Goal: Register for event/course

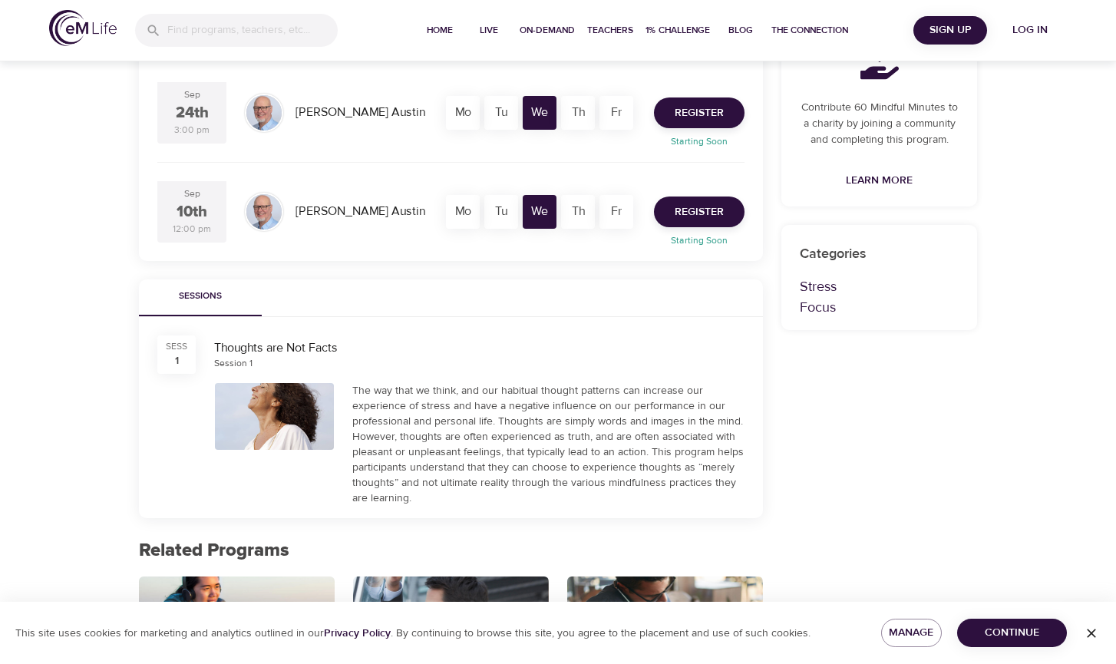
scroll to position [335, 0]
click at [699, 205] on span "Register" at bounding box center [698, 212] width 49 height 19
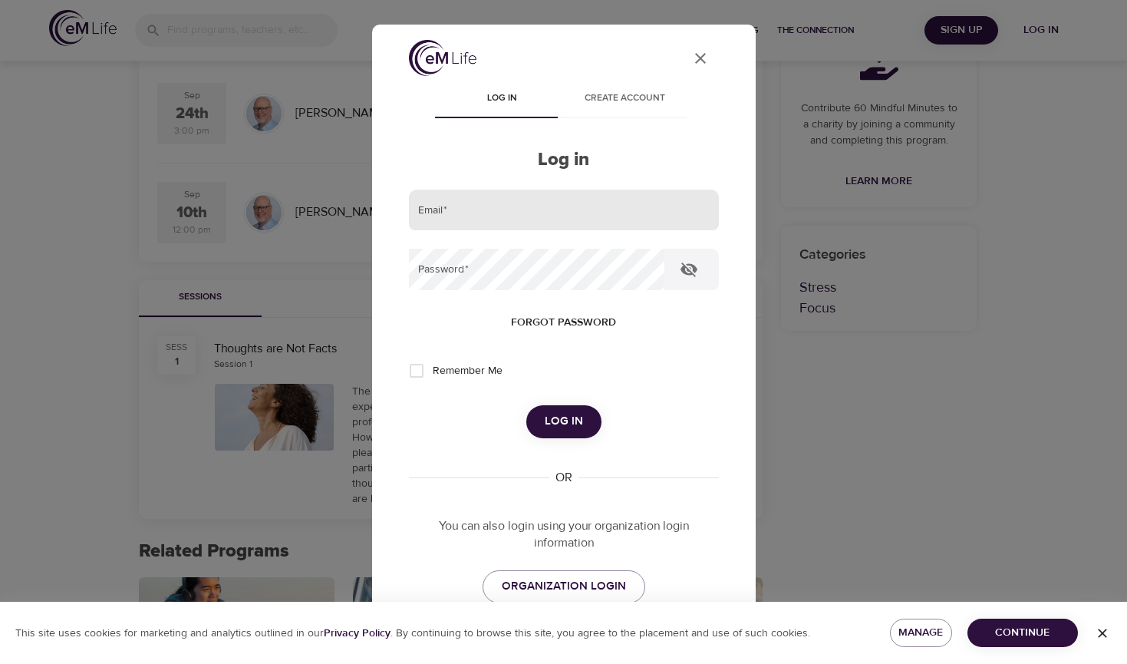
click at [529, 219] on input "email" at bounding box center [564, 210] width 310 height 41
type input "[EMAIL_ADDRESS][DOMAIN_NAME]"
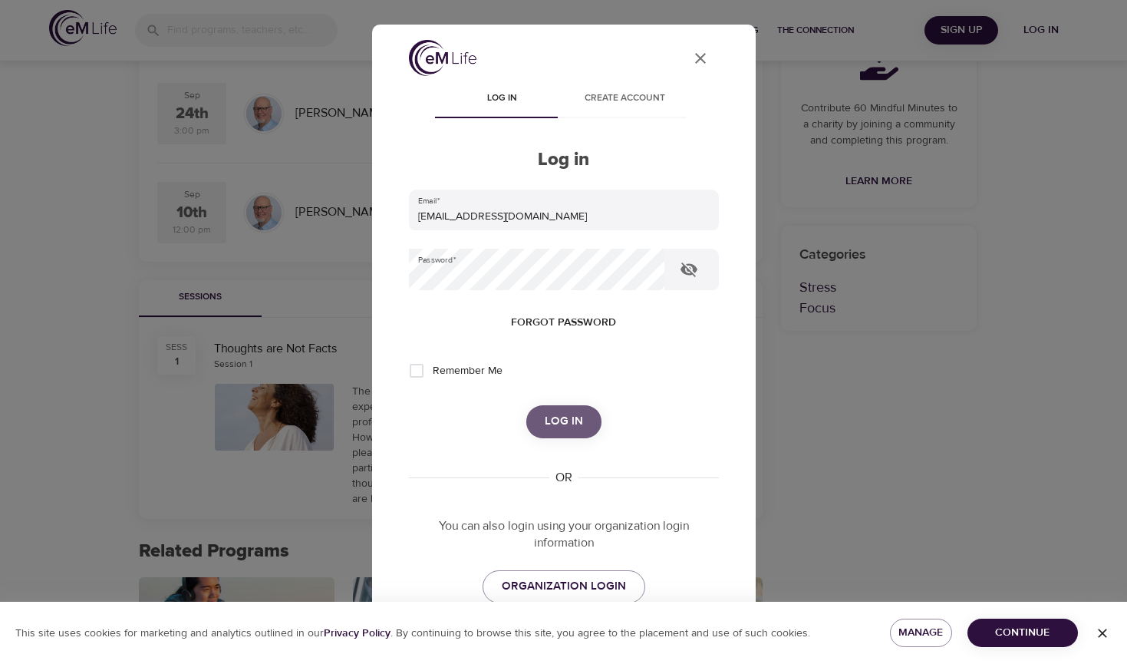
click at [545, 420] on span "Log in" at bounding box center [564, 421] width 38 height 20
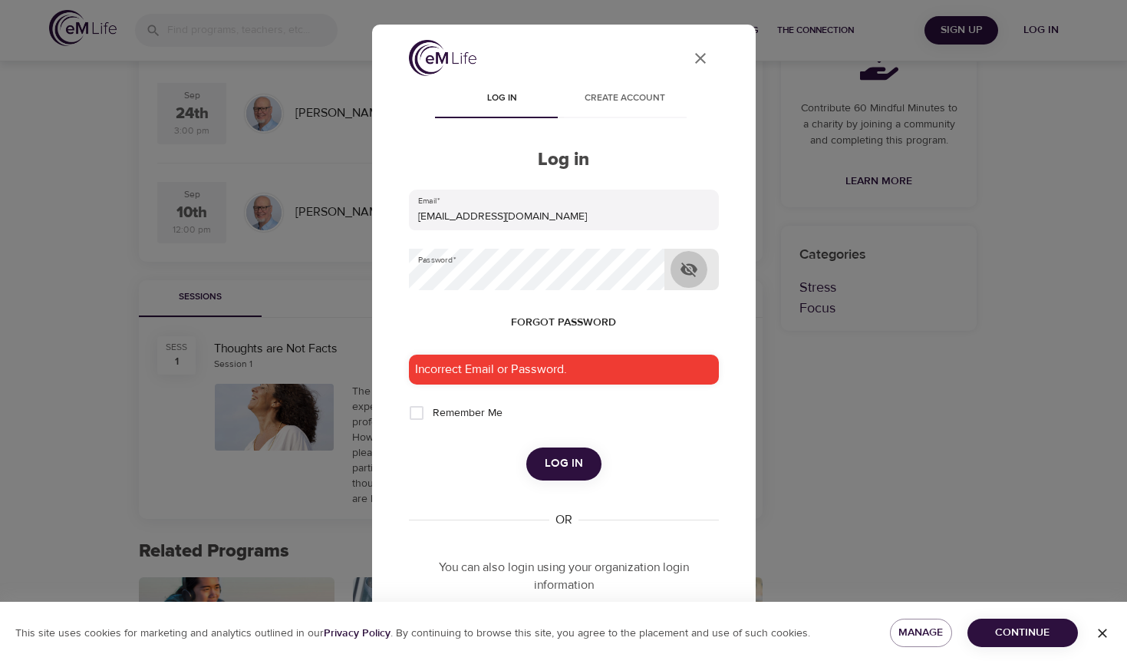
click at [696, 272] on icon "button" at bounding box center [689, 269] width 18 height 18
click at [551, 461] on span "Log in" at bounding box center [564, 463] width 38 height 20
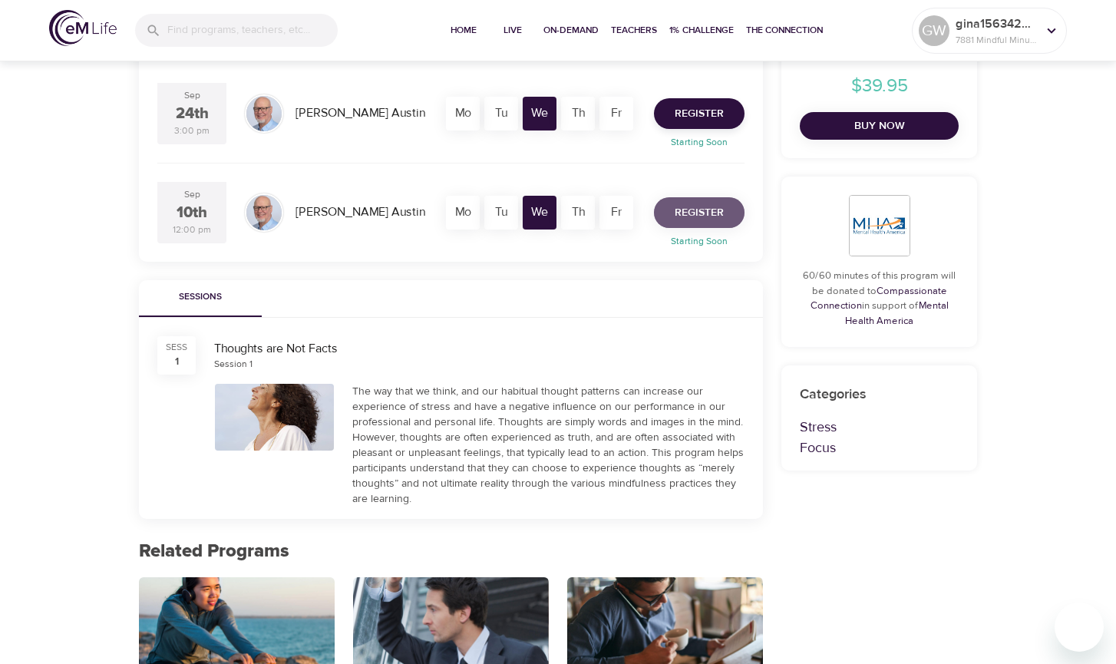
click at [703, 214] on span "Register" at bounding box center [698, 212] width 49 height 19
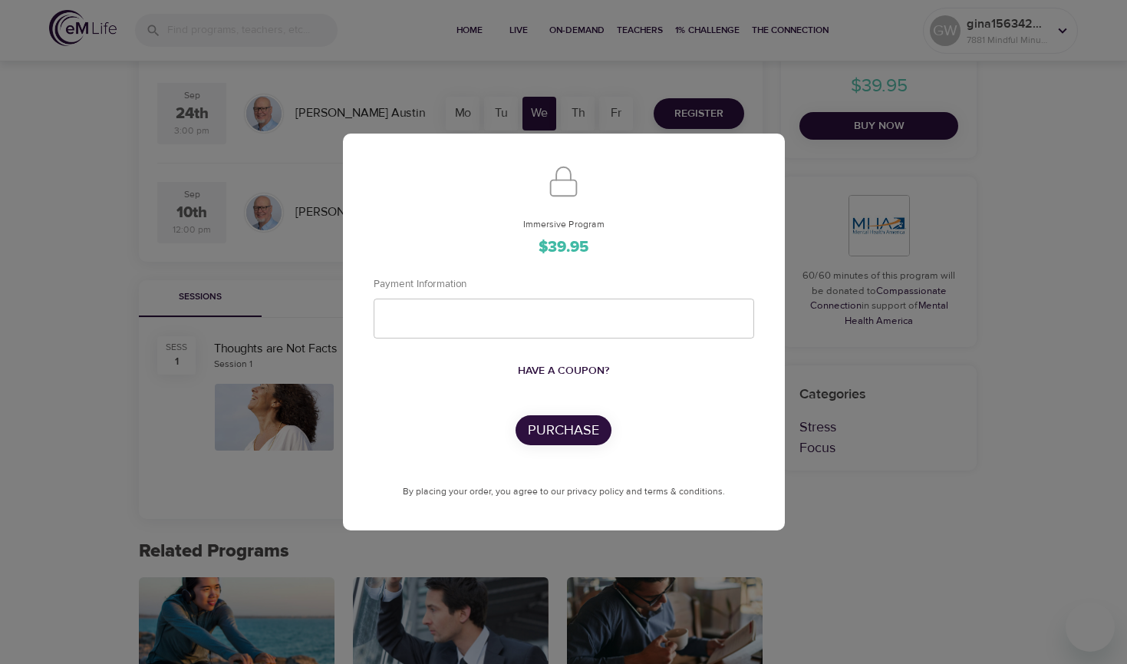
click at [683, 384] on div "Have a coupon?" at bounding box center [564, 371] width 381 height 28
click at [572, 370] on span "Have a coupon?" at bounding box center [563, 370] width 91 height 19
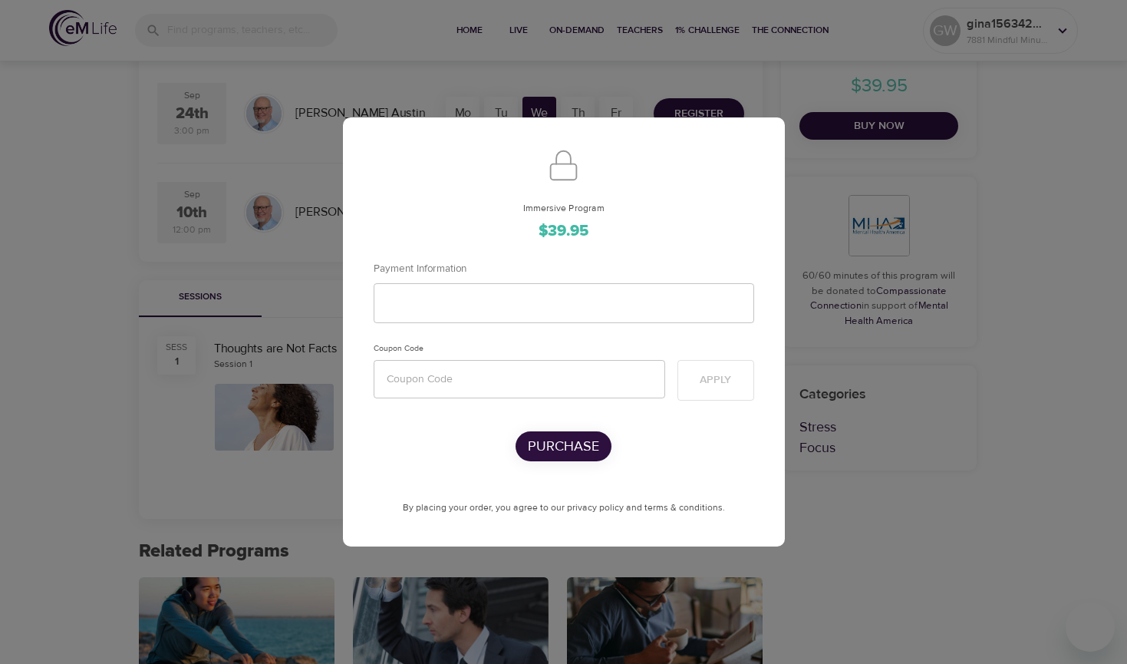
click at [473, 496] on div "Immersive Program $39.95 Payment Information Coupon Code Apply Purchase By plac…" at bounding box center [564, 358] width 381 height 314
click at [1011, 170] on div "Immersive Program $39.95 Payment Information Coupon Code Apply Purchase By plac…" at bounding box center [563, 332] width 1127 height 664
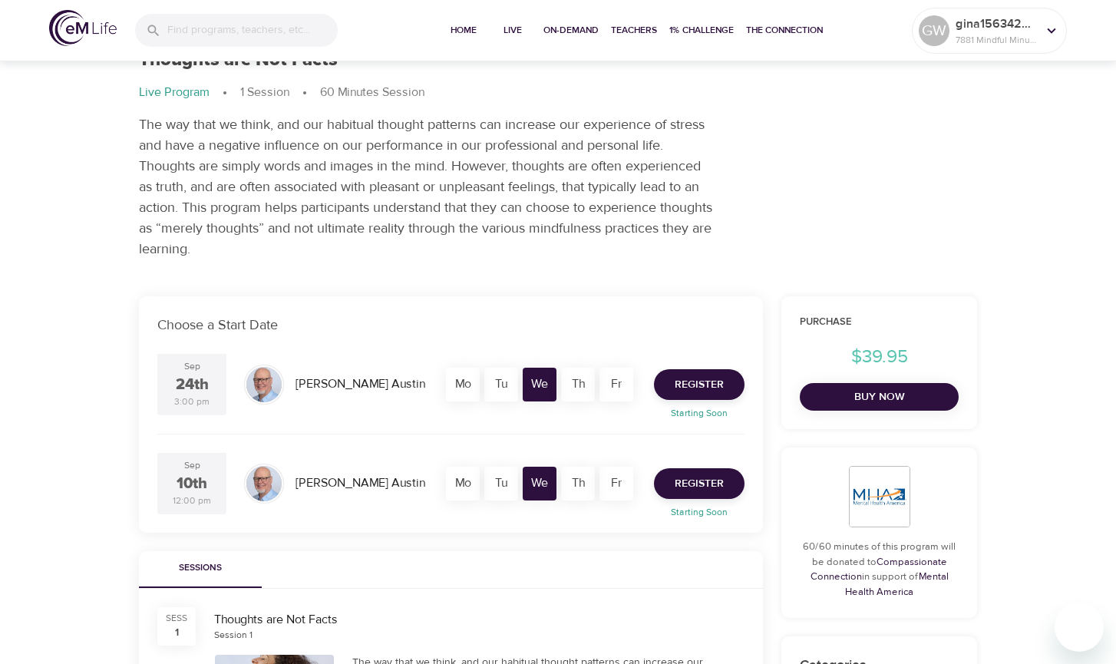
scroll to position [0, 0]
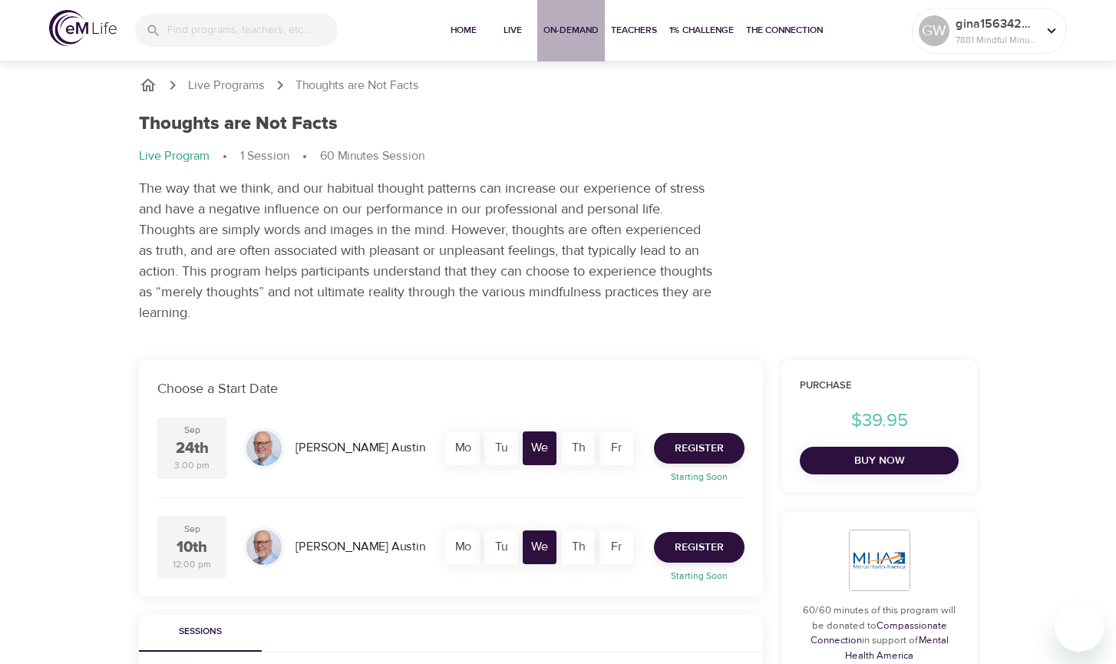
click at [556, 30] on span "On-Demand" at bounding box center [570, 30] width 55 height 16
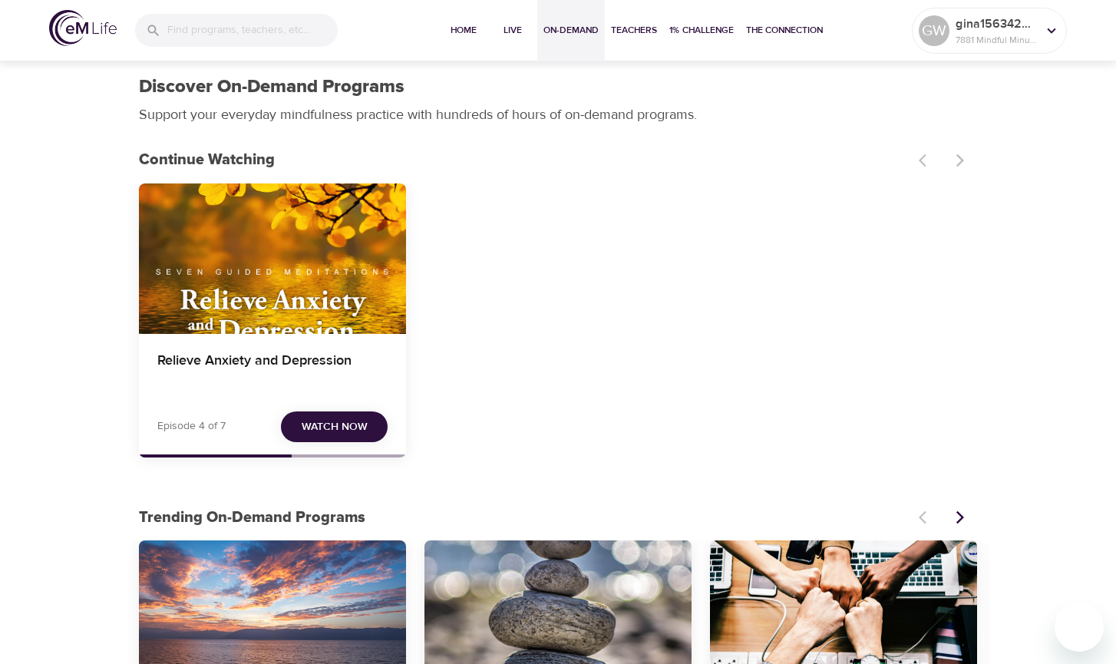
click at [323, 431] on span "Watch Now" at bounding box center [335, 426] width 66 height 19
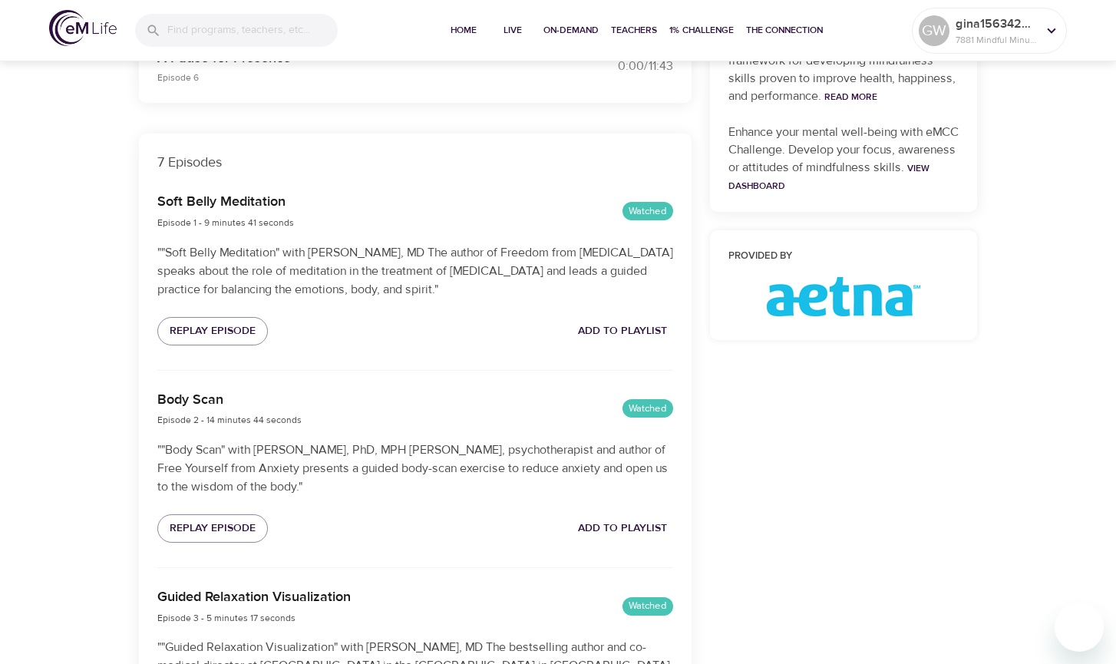
scroll to position [307, 0]
